Goal: Transaction & Acquisition: Purchase product/service

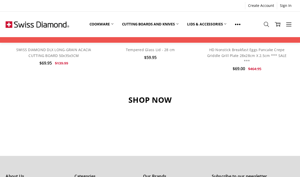
scroll to position [486, 0]
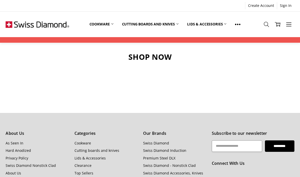
click at [86, 141] on link "Cookware" at bounding box center [83, 143] width 17 height 5
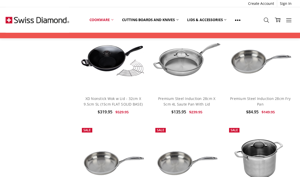
scroll to position [4921, 0]
click at [113, 96] on link "XD Nonstick Wok w Lid - 32cm X 9.5cm 5L (15cm FLAT SOLID BASE)" at bounding box center [113, 101] width 59 height 10
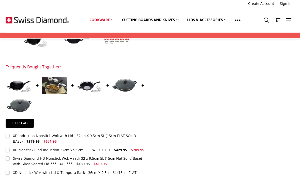
scroll to position [191, 0]
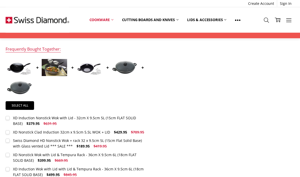
click at [9, 140] on label "Swiss Diamond HD Nonstick Wok + rack 32 x 9.5cm 5L (15cm Flat Solid Base) with …" at bounding box center [76, 143] width 141 height 11
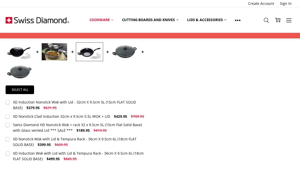
scroll to position [206, 0]
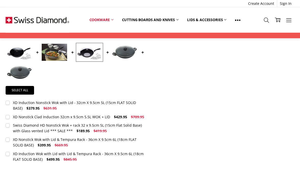
click at [119, 138] on div "XD Nonstick Wok with Lid & Tempura Rack - 36cm X 9.5cm 6L (18cm FLAT SOLID BASE)" at bounding box center [75, 142] width 124 height 10
click at [130, 140] on div "XD Nonstick Wok with Lid & Tempura Rack - 36cm X 9.5cm 6L (18cm FLAT SOLID BASE)" at bounding box center [75, 142] width 124 height 10
click at [116, 117] on span "$429.95" at bounding box center [120, 117] width 13 height 5
click at [110, 116] on label "XD Nonstick Clad Induction 32cm x 9.5cm 5.5L WOK + LID $429.95 $709.95 MSRP: Yo…" at bounding box center [76, 117] width 141 height 6
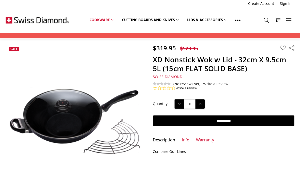
scroll to position [0, 0]
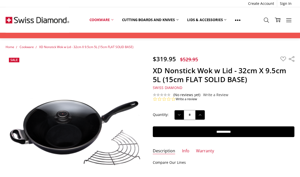
click at [225, 129] on input "**********" at bounding box center [223, 132] width 141 height 11
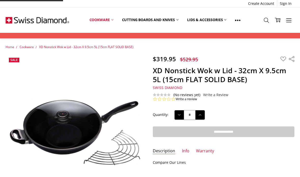
type input "**********"
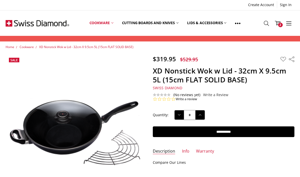
click at [278, 25] on span "2" at bounding box center [280, 25] width 5 height 5
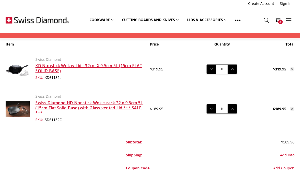
scroll to position [22, 0]
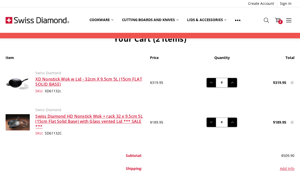
click at [46, 81] on link "XD Nonstick Wok w Lid - 32cm X 9.5cm 5L (15cm FLAT SOLID BASE)" at bounding box center [88, 81] width 107 height 11
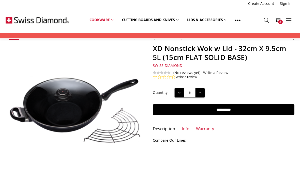
scroll to position [22, 0]
click at [184, 126] on link "Info" at bounding box center [185, 129] width 7 height 6
click at [203, 128] on link "Warranty" at bounding box center [205, 129] width 18 height 6
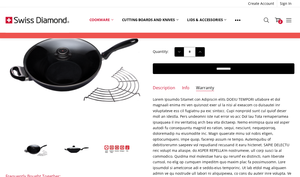
scroll to position [75, 0]
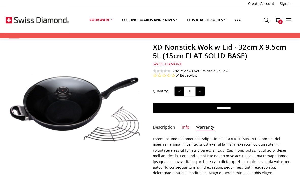
click at [162, 127] on link "Description" at bounding box center [164, 128] width 22 height 6
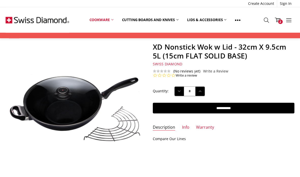
scroll to position [24, 0]
click at [173, 139] on p "Compare Our Lines" at bounding box center [223, 139] width 141 height 6
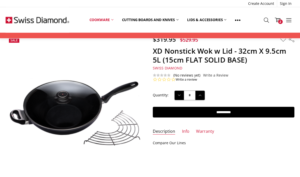
scroll to position [0, 0]
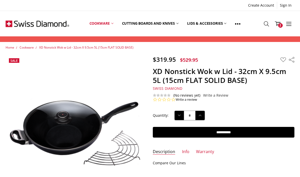
click at [238, 23] on icon at bounding box center [238, 24] width 6 height 6
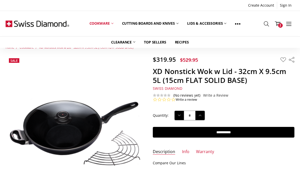
click at [173, 22] on link "Cutting boards and knives" at bounding box center [150, 23] width 65 height 23
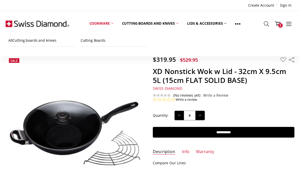
click at [105, 23] on link "Cookware" at bounding box center [101, 23] width 33 height 23
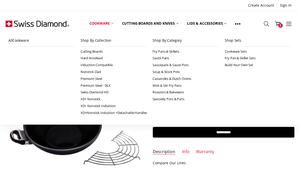
click at [96, 97] on link "XD+ Nonstick" at bounding box center [114, 99] width 67 height 7
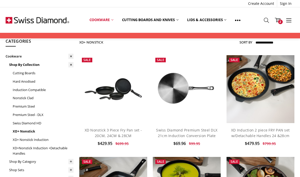
scroll to position [17, 0]
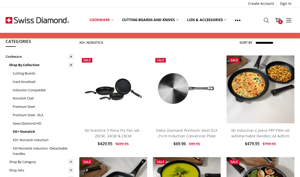
click at [27, 83] on link "Hard Anodised" at bounding box center [43, 82] width 61 height 8
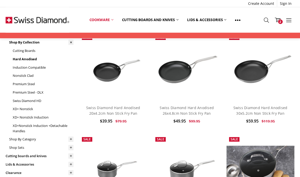
scroll to position [40, 0]
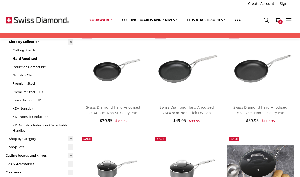
click at [29, 97] on link "Swiss Diamond HD" at bounding box center [43, 100] width 61 height 8
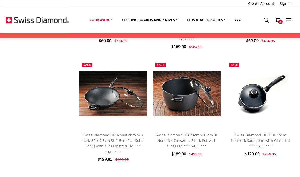
scroll to position [352, 0]
click at [119, 137] on link "Swiss Diamond HD Nonstick Wok + rack 32 x 9.5cm 5L (15cm Flat Solid Base) with …" at bounding box center [113, 144] width 61 height 22
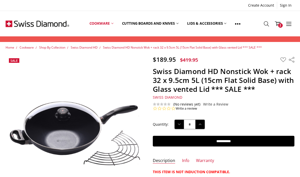
click at [233, 141] on input "**********" at bounding box center [223, 141] width 141 height 11
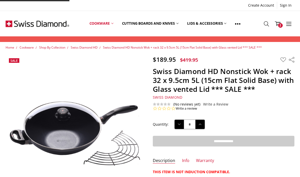
type input "**********"
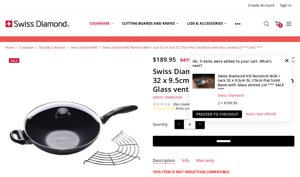
click at [279, 25] on span "3" at bounding box center [280, 25] width 5 height 5
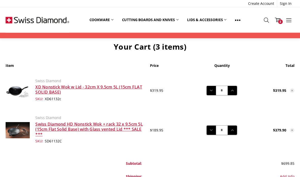
scroll to position [17, 0]
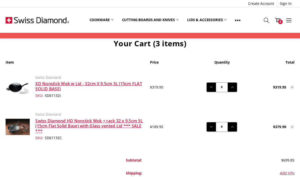
click at [291, 86] on icon at bounding box center [292, 87] width 3 height 3
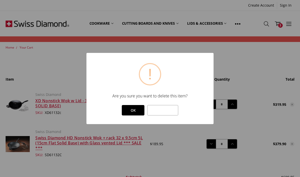
scroll to position [0, 0]
click at [130, 110] on button "OK" at bounding box center [133, 110] width 23 height 11
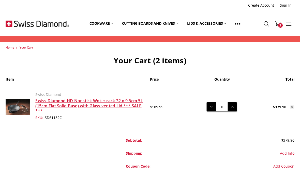
click at [209, 107] on icon at bounding box center [212, 107] width 6 height 6
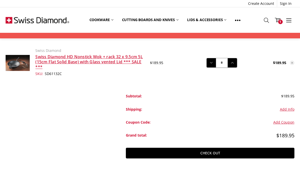
scroll to position [47, 0]
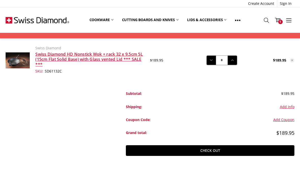
click at [213, 151] on link "Check out" at bounding box center [210, 150] width 168 height 11
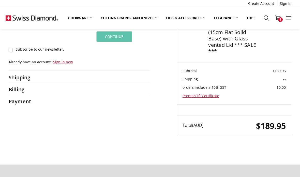
scroll to position [67, 0]
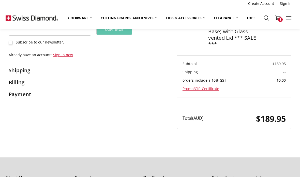
click at [11, 42] on label "Subscribe to our newsletter." at bounding box center [50, 42] width 82 height 5
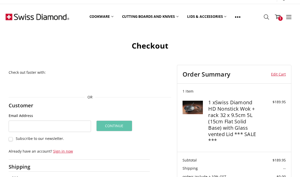
scroll to position [0, 0]
